Goal: Book appointment/travel/reservation

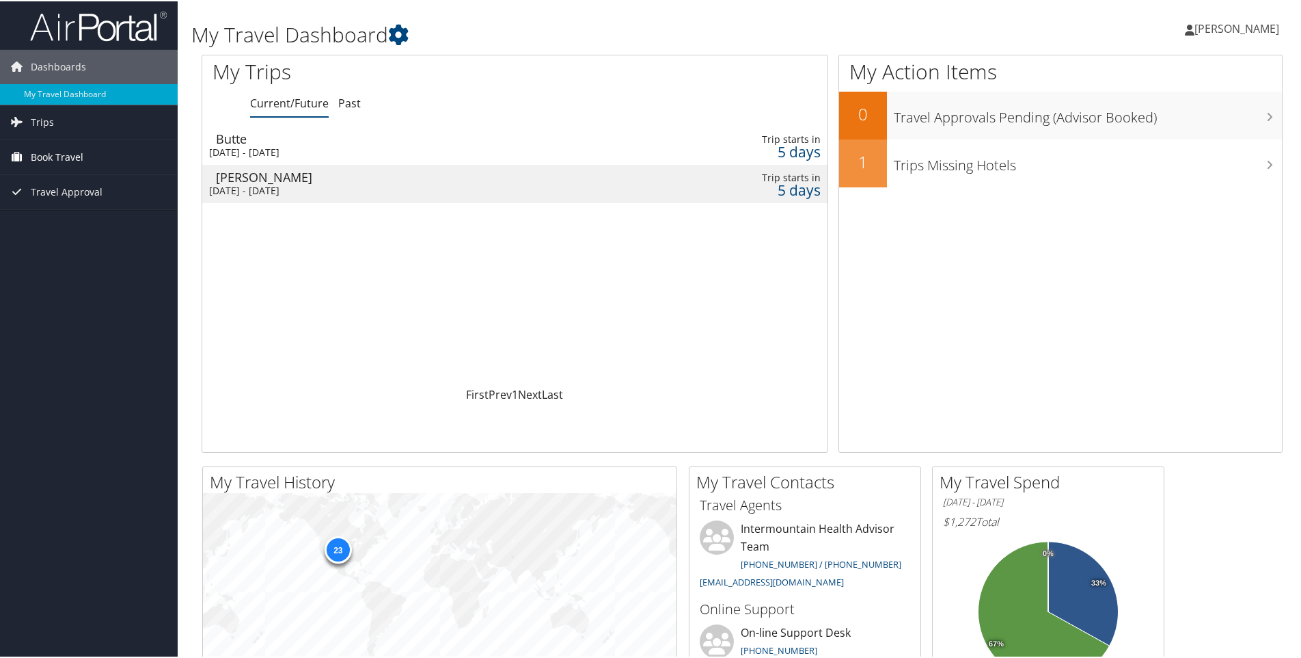
click at [85, 155] on link "Book Travel" at bounding box center [89, 156] width 178 height 34
click at [71, 226] on link "Book/Manage Online Trips" at bounding box center [89, 224] width 178 height 21
